Goal: Task Accomplishment & Management: Complete application form

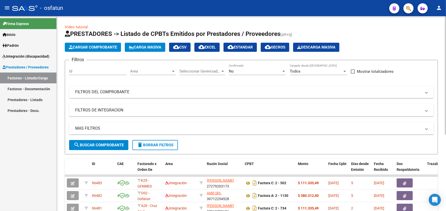
click at [89, 46] on span "Cargar Comprobante" at bounding box center [93, 47] width 48 height 5
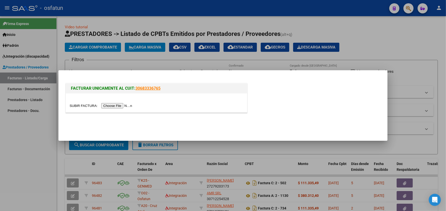
click at [117, 107] on input "file" at bounding box center [102, 105] width 64 height 5
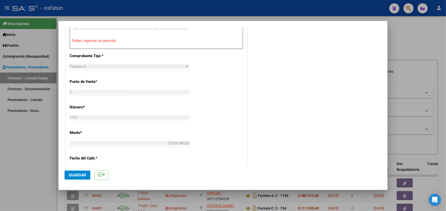
scroll to position [183, 0]
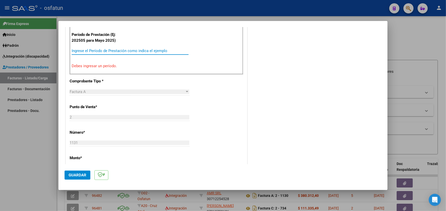
click at [136, 49] on input "Ingrese el Período de Prestación como indica el ejemplo" at bounding box center [130, 51] width 117 height 5
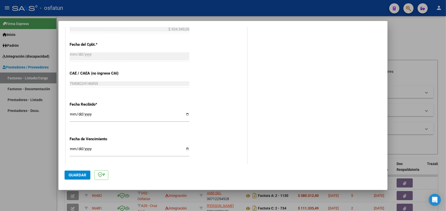
scroll to position [310, 0]
type input "202509"
click at [76, 176] on span "Guardar" at bounding box center [78, 175] width 18 height 5
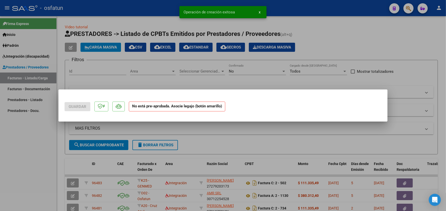
scroll to position [0, 0]
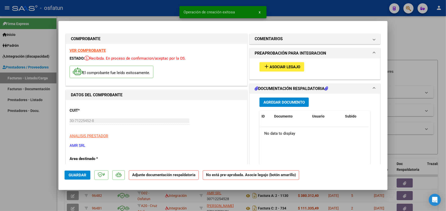
click at [287, 69] on button "add Asociar Legajo" at bounding box center [282, 66] width 45 height 9
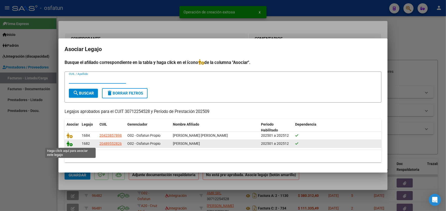
click at [72, 144] on icon at bounding box center [70, 144] width 6 height 6
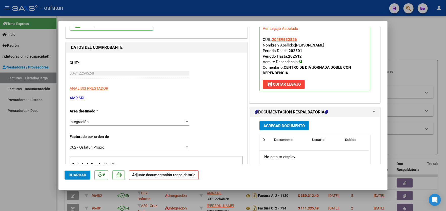
scroll to position [101, 0]
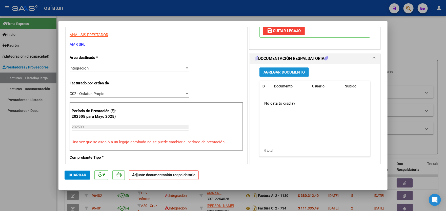
click at [293, 71] on span "Agregar Documento" at bounding box center [284, 72] width 41 height 5
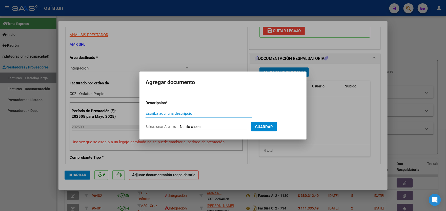
click at [184, 112] on input "Escriba aquí una descripcion" at bounding box center [199, 113] width 107 height 5
type input "asistencia 2025 09"
click at [202, 128] on input "Seleccionar Archivo" at bounding box center [213, 127] width 67 height 5
type input "C:\fakepath\asistencia [PERSON_NAME] [DATE].pdf"
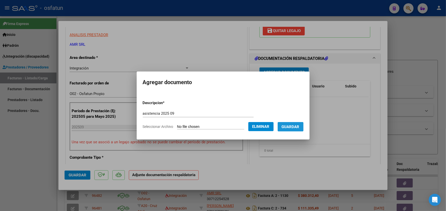
click at [292, 127] on span "Guardar" at bounding box center [291, 127] width 18 height 5
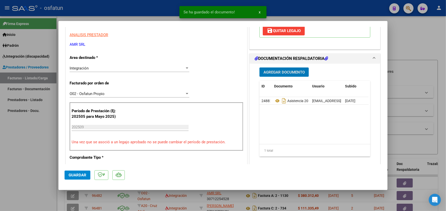
click at [285, 72] on span "Agregar Documento" at bounding box center [284, 72] width 41 height 5
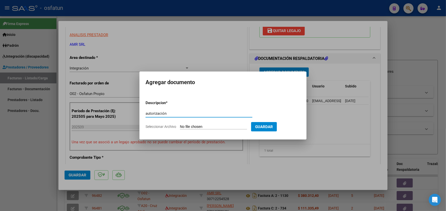
type input "autorización"
click at [209, 127] on input "Seleccionar Archivo" at bounding box center [213, 127] width 67 height 5
type input "C:\fakepath\order_3298854.pdf"
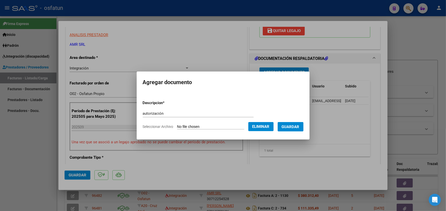
click at [300, 127] on span "Guardar" at bounding box center [291, 127] width 18 height 5
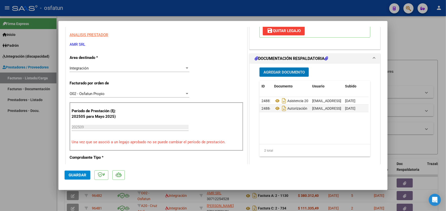
click at [134, 66] on div "Integración" at bounding box center [127, 68] width 115 height 5
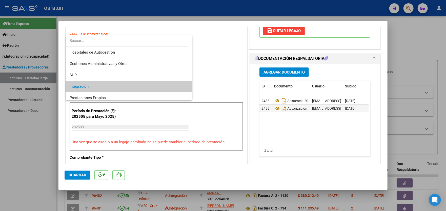
scroll to position [19, 0]
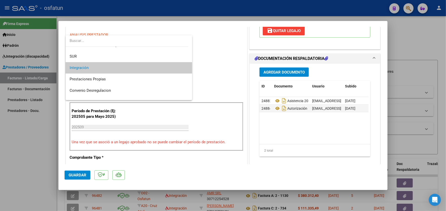
click at [164, 67] on span "Integración" at bounding box center [129, 67] width 119 height 11
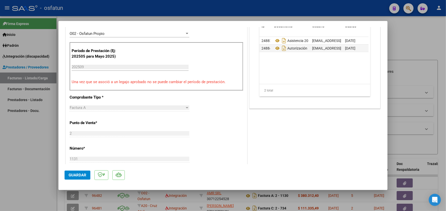
scroll to position [177, 0]
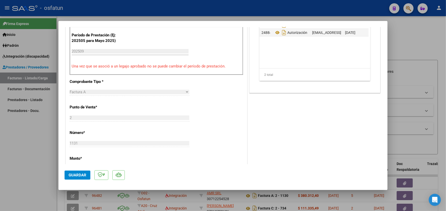
click at [83, 172] on button "Guardar" at bounding box center [78, 175] width 26 height 9
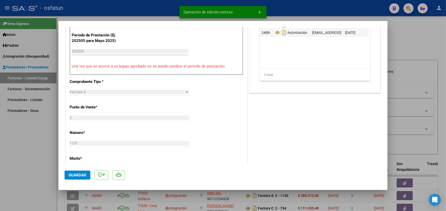
click at [29, 149] on div at bounding box center [223, 105] width 446 height 211
type input "$ 0,00"
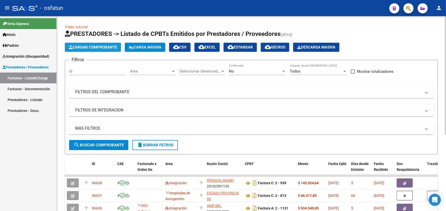
click at [86, 46] on span "Cargar Comprobante" at bounding box center [93, 47] width 48 height 5
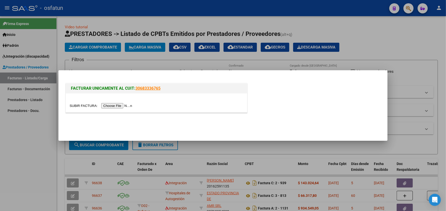
click at [116, 105] on input "file" at bounding box center [102, 105] width 64 height 5
click at [160, 84] on div "FACTURAR UNICAMENTE AL CUIT: 30683336765" at bounding box center [156, 89] width 181 height 10
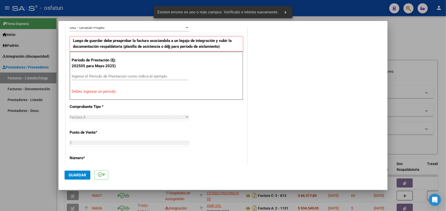
scroll to position [132, 0]
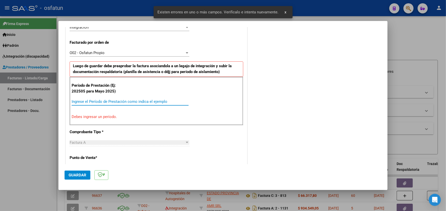
click at [138, 100] on input "Ingrese el Período de Prestación como indica el ejemplo" at bounding box center [130, 102] width 117 height 5
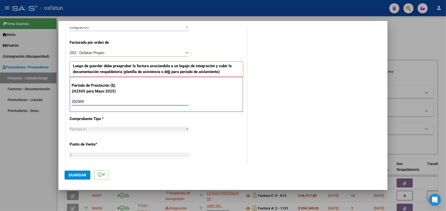
type input "202509"
click at [73, 176] on span "Guardar" at bounding box center [78, 175] width 18 height 5
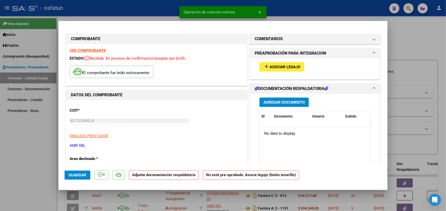
click at [288, 65] on span "Asociar Legajo" at bounding box center [285, 67] width 31 height 5
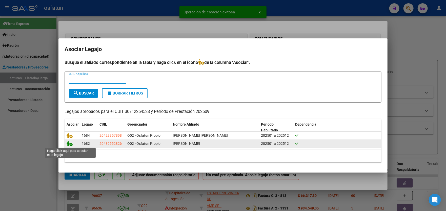
click at [71, 144] on icon at bounding box center [70, 144] width 6 height 6
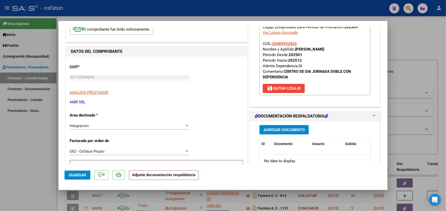
scroll to position [51, 0]
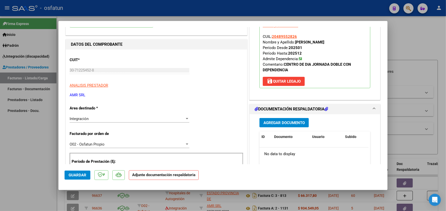
click at [298, 123] on span "Agregar Documento" at bounding box center [284, 123] width 41 height 5
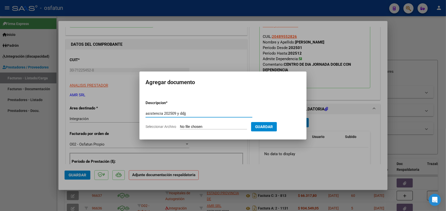
type input "asistencia 202509 y ddjj"
click at [222, 126] on input "Seleccionar Archivo" at bounding box center [213, 127] width 67 height 5
type input "C:\fakepath\Facturacion OSFATUN [PERSON_NAME] [DATE].pdf"
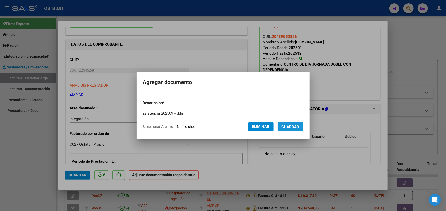
click at [292, 127] on span "Guardar" at bounding box center [291, 127] width 18 height 5
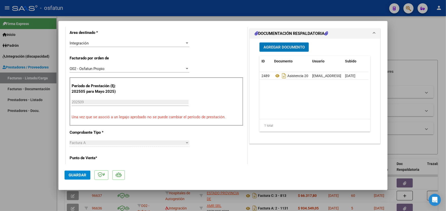
scroll to position [126, 0]
click at [287, 45] on span "Agregar Documento" at bounding box center [284, 47] width 41 height 5
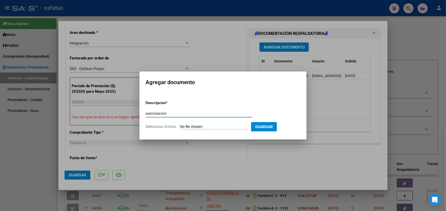
type input "autorización"
click at [221, 125] on input "Seleccionar Archivo" at bounding box center [213, 127] width 67 height 5
type input "C:\fakepath\order_3301903.pdf"
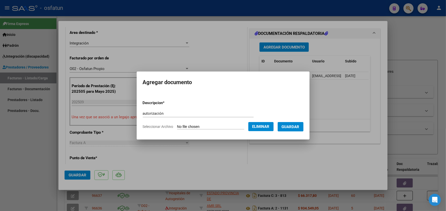
click at [298, 128] on span "Guardar" at bounding box center [291, 127] width 18 height 5
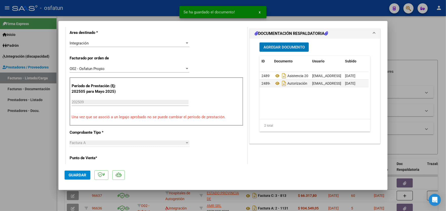
click at [74, 174] on span "Guardar" at bounding box center [78, 175] width 18 height 5
click at [18, 149] on div at bounding box center [223, 105] width 446 height 211
type input "$ 0,00"
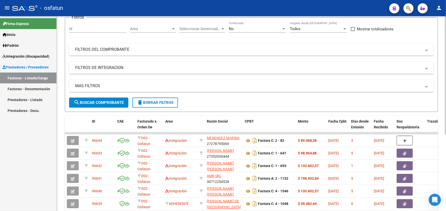
scroll to position [0, 0]
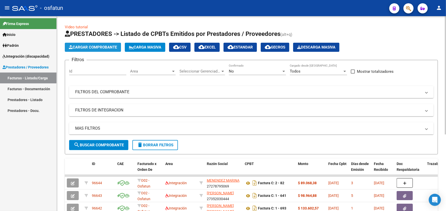
click at [85, 46] on span "Cargar Comprobante" at bounding box center [93, 47] width 48 height 5
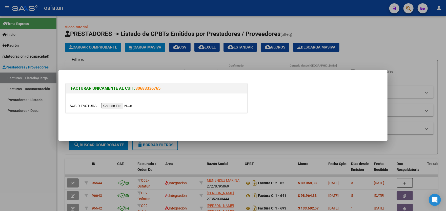
click at [115, 106] on input "file" at bounding box center [102, 105] width 64 height 5
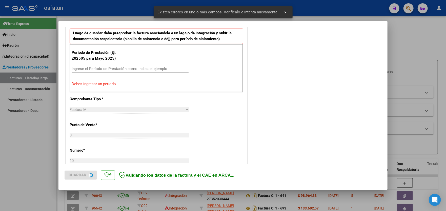
scroll to position [168, 0]
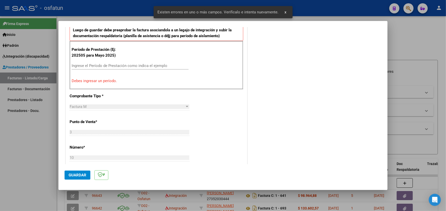
click at [123, 64] on input "Ingrese el Período de Prestación como indica el ejemplo" at bounding box center [130, 66] width 117 height 5
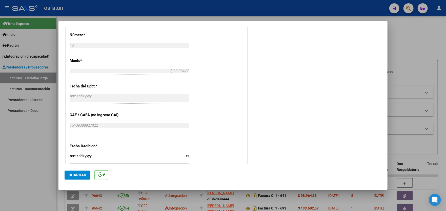
scroll to position [346, 0]
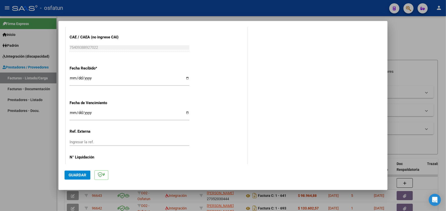
type input "202509"
click at [73, 175] on span "Guardar" at bounding box center [78, 175] width 18 height 5
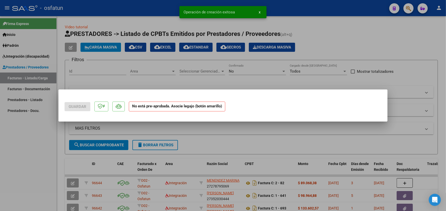
scroll to position [0, 0]
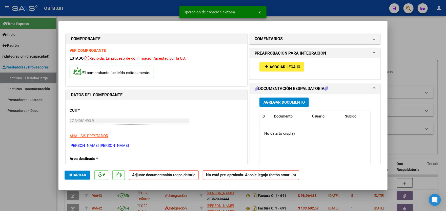
click at [285, 68] on span "Asociar Legajo" at bounding box center [285, 67] width 31 height 5
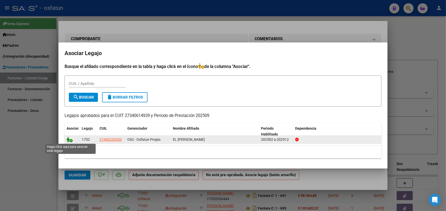
click at [70, 141] on icon at bounding box center [70, 140] width 6 height 6
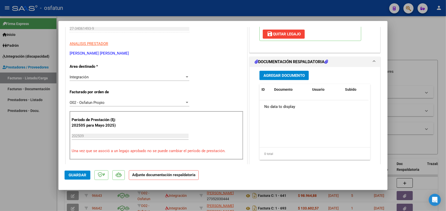
scroll to position [101, 0]
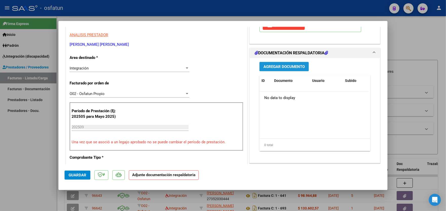
click at [289, 66] on span "Agregar Documento" at bounding box center [284, 67] width 41 height 5
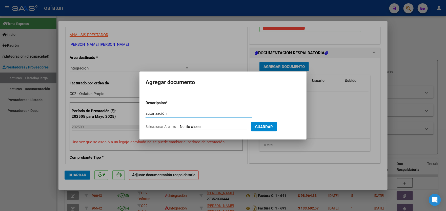
type input "autorización"
click at [227, 123] on form "Descripcion * autorización Escriba aquí una descripcion Seleccionar Archivo Gua…" at bounding box center [223, 114] width 155 height 37
click at [227, 126] on input "Seleccionar Archivo" at bounding box center [213, 127] width 67 height 5
type input "C:\fakepath\autorizacion terap Ocup.pdf"
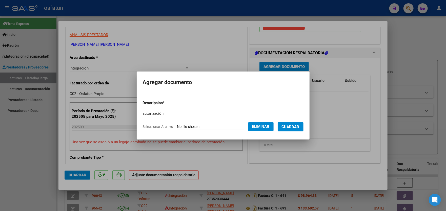
click at [295, 127] on span "Guardar" at bounding box center [291, 127] width 18 height 5
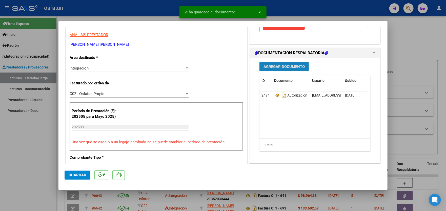
click at [292, 67] on span "Agregar Documento" at bounding box center [284, 67] width 41 height 5
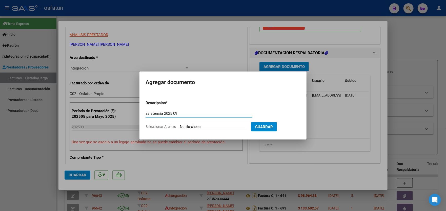
type input "asistencia 2025 09"
click at [214, 126] on input "Seleccionar Archivo" at bounding box center [213, 127] width 67 height 5
type input "C:\fakepath\PLANILLA SEPTIEMBRE 2025.pdf"
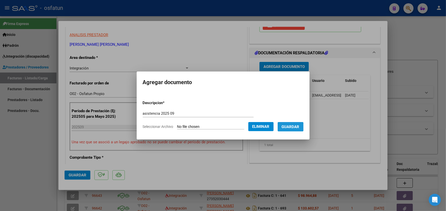
click at [293, 127] on span "Guardar" at bounding box center [291, 127] width 18 height 5
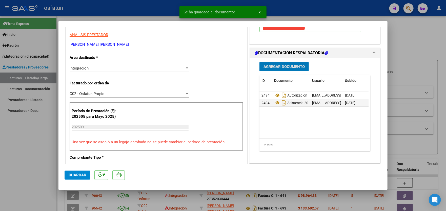
click at [77, 174] on span "Guardar" at bounding box center [78, 175] width 18 height 5
click at [22, 142] on div at bounding box center [223, 105] width 446 height 211
type input "$ 0,00"
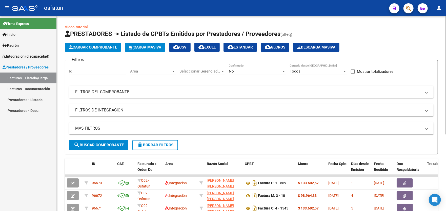
click at [86, 47] on span "Cargar Comprobante" at bounding box center [93, 47] width 48 height 5
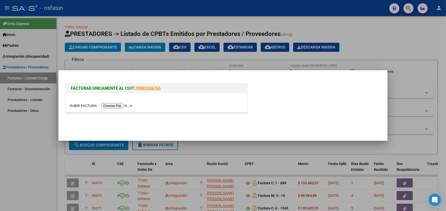
click at [110, 106] on input "file" at bounding box center [102, 105] width 64 height 5
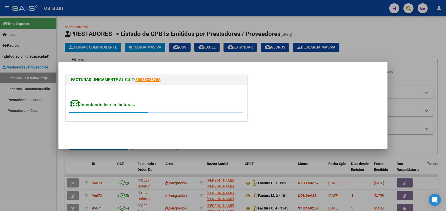
click at [194, 68] on mat-dialog-container "FACTURAR UNICAMENTE AL CUIT: 30683336765 Intentando leer la factura..." at bounding box center [222, 106] width 329 height 88
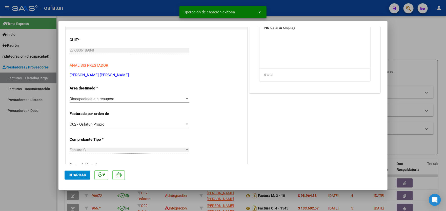
scroll to position [76, 0]
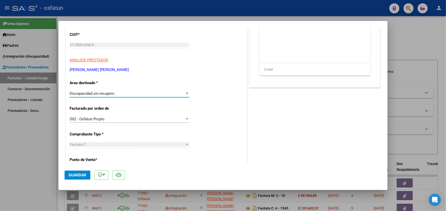
click at [185, 94] on div at bounding box center [187, 94] width 5 height 4
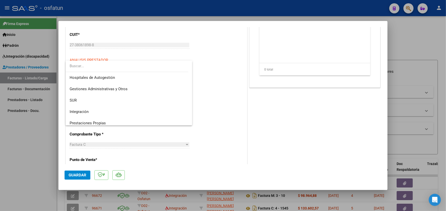
scroll to position [0, 0]
click at [134, 111] on span "Integración" at bounding box center [129, 111] width 119 height 11
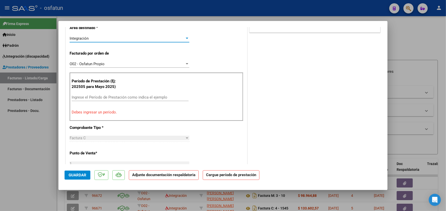
scroll to position [152, 0]
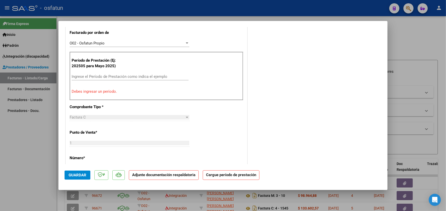
click at [144, 77] on input "Ingrese el Período de Prestación como indica el ejemplo" at bounding box center [130, 76] width 117 height 5
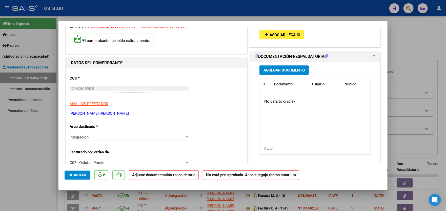
scroll to position [27, 0]
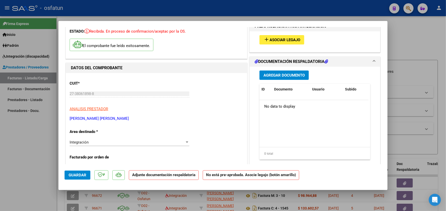
type input "202509"
click at [69, 176] on span "Guardar" at bounding box center [78, 175] width 18 height 5
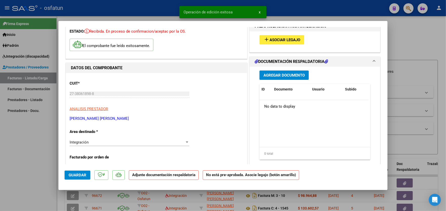
click at [288, 40] on span "Asociar Legajo" at bounding box center [285, 40] width 31 height 5
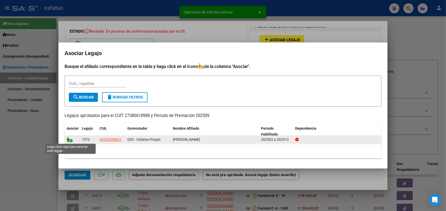
click at [70, 141] on icon at bounding box center [70, 140] width 6 height 6
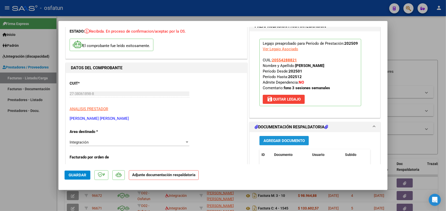
click at [281, 143] on span "Agregar Documento" at bounding box center [284, 141] width 41 height 5
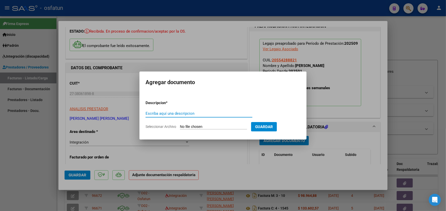
click at [208, 113] on input "Escriba aquí una descripcion" at bounding box center [199, 113] width 107 height 5
type input "asistencia"
click at [215, 126] on input "Seleccionar Archivo" at bounding box center [213, 127] width 67 height 5
type input "C:\fakepath\planilla [PERSON_NAME] septiembre.pdf"
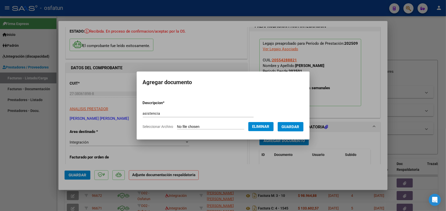
click at [293, 127] on span "Guardar" at bounding box center [291, 127] width 18 height 5
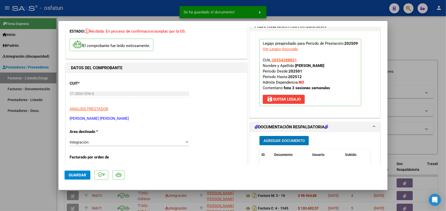
click at [286, 140] on span "Agregar Documento" at bounding box center [284, 141] width 41 height 5
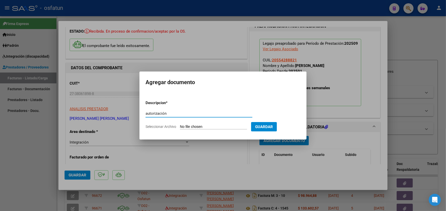
type input "autorización"
click at [210, 125] on app-file-uploader "Seleccionar Archivo" at bounding box center [199, 127] width 106 height 5
click at [214, 127] on input "Seleccionar Archivo" at bounding box center [213, 127] width 67 height 5
type input "C:\fakepath\autfonoaudiologaMarquez 2025.pdf"
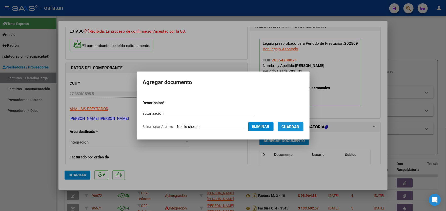
click at [289, 125] on span "Guardar" at bounding box center [291, 127] width 18 height 5
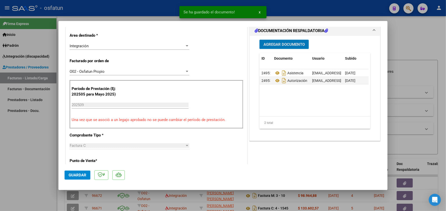
scroll to position [128, 0]
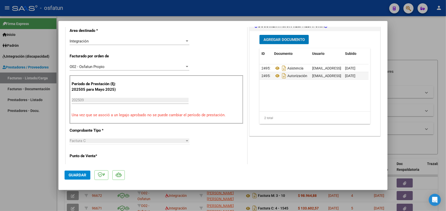
click at [77, 175] on span "Guardar" at bounding box center [78, 175] width 18 height 5
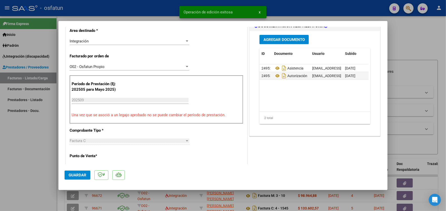
click at [21, 142] on div at bounding box center [223, 105] width 446 height 211
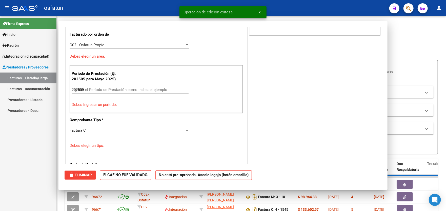
type input "$ 0,00"
